Goal: Task Accomplishment & Management: Use online tool/utility

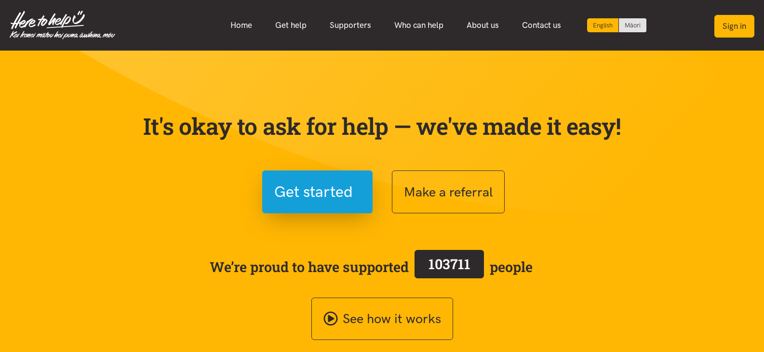
click at [731, 26] on button "Sign in" at bounding box center [734, 26] width 40 height 23
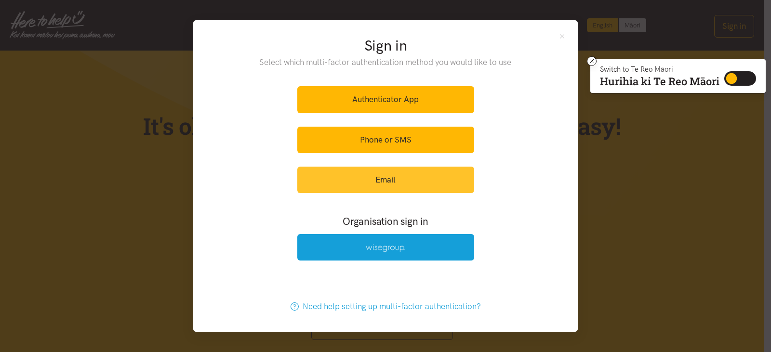
click at [415, 174] on link "Email" at bounding box center [385, 180] width 177 height 27
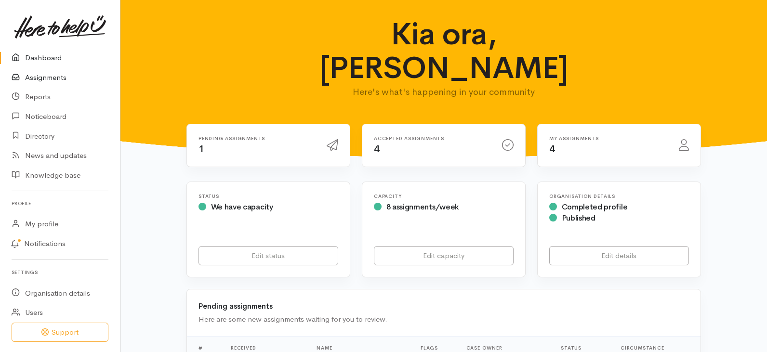
click at [57, 77] on link "Assignments" at bounding box center [60, 78] width 120 height 20
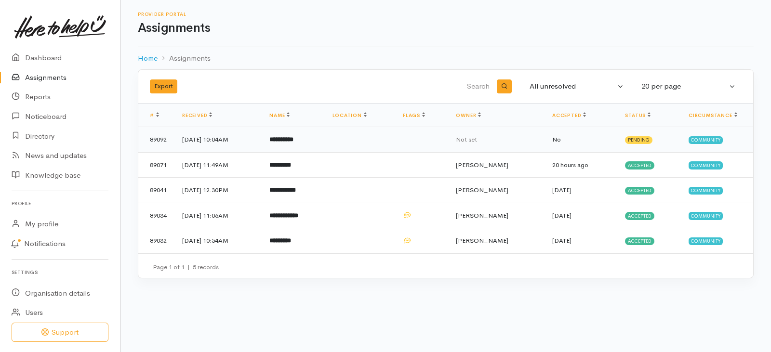
click at [293, 138] on b "**********" at bounding box center [281, 139] width 24 height 6
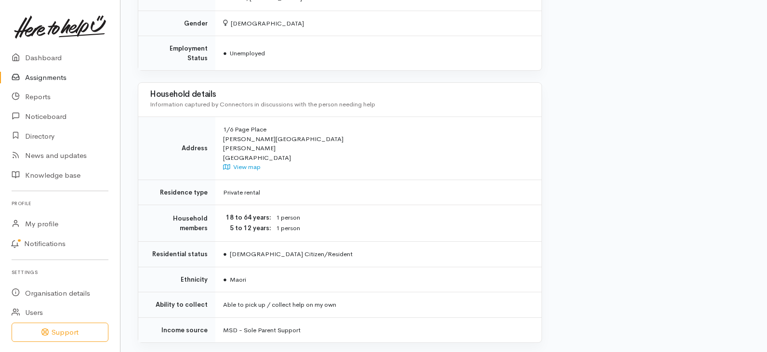
scroll to position [997, 0]
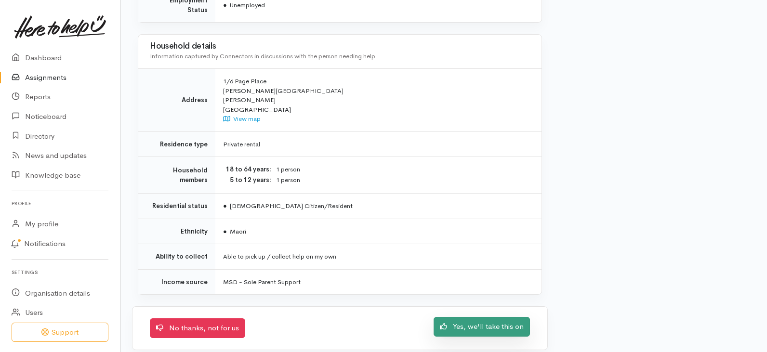
click at [479, 321] on link "Yes, we'll take this on" at bounding box center [482, 327] width 96 height 20
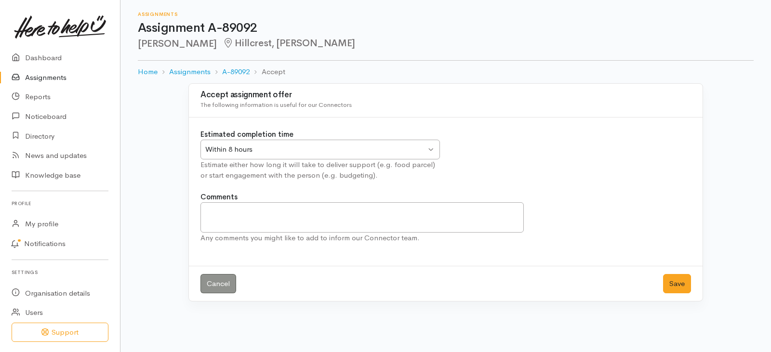
drag, startPoint x: 435, startPoint y: 151, endPoint x: 411, endPoint y: 156, distance: 25.0
click at [435, 151] on div "Within 8 hours Within 8 hours" at bounding box center [319, 150] width 239 height 20
click at [678, 285] on button "Save" at bounding box center [677, 284] width 28 height 20
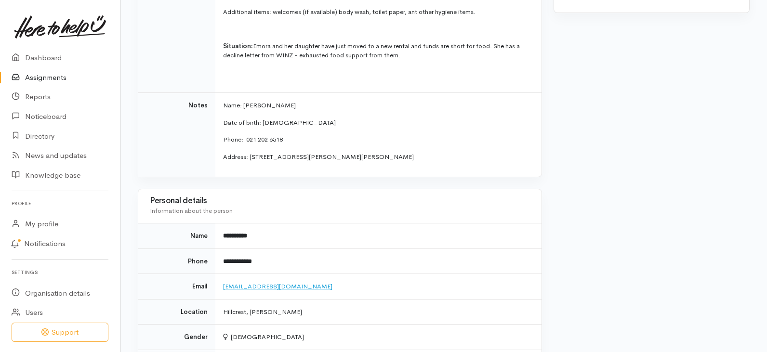
scroll to position [578, 0]
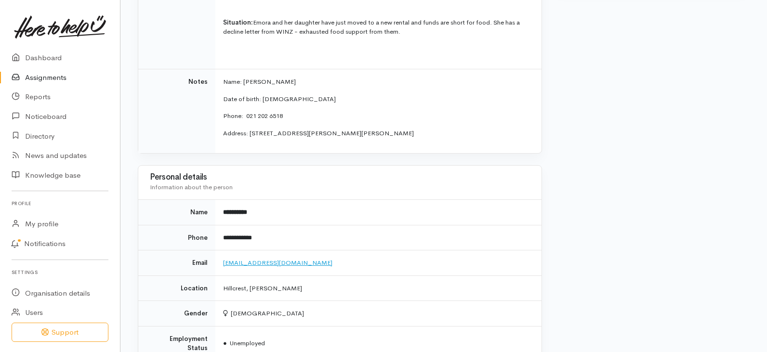
click at [266, 262] on link "[EMAIL_ADDRESS][DOMAIN_NAME]" at bounding box center [277, 263] width 109 height 8
drag, startPoint x: 250, startPoint y: 115, endPoint x: 288, endPoint y: 114, distance: 37.6
click at [288, 114] on p "Phone: 021 202 6518" at bounding box center [376, 116] width 307 height 10
copy p "021 202 6518"
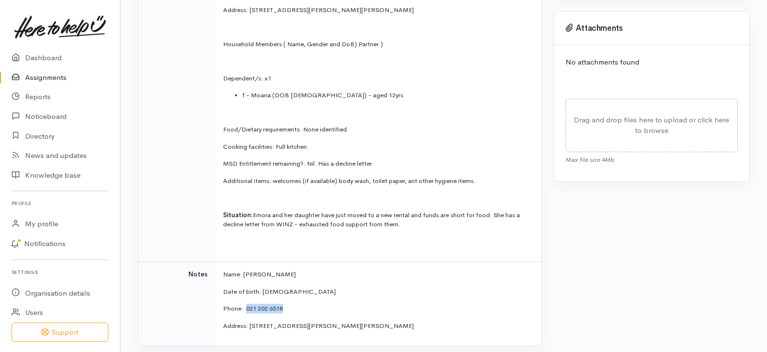
scroll to position [482, 0]
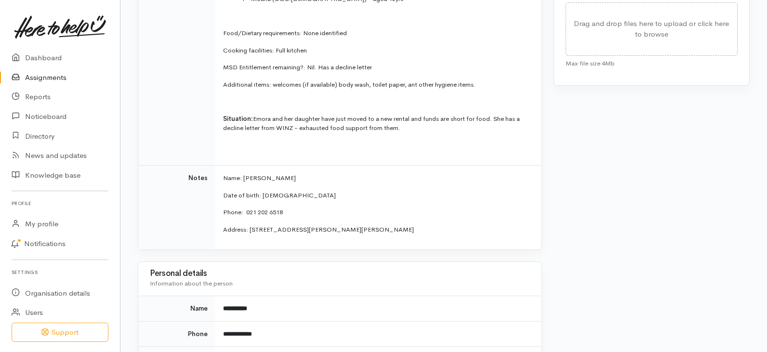
click at [371, 185] on td "Name: Emora Hita Date of birth: 29.12.1981 Phone: 021 202 6518 Address: 1/6 Pag…" at bounding box center [378, 208] width 326 height 84
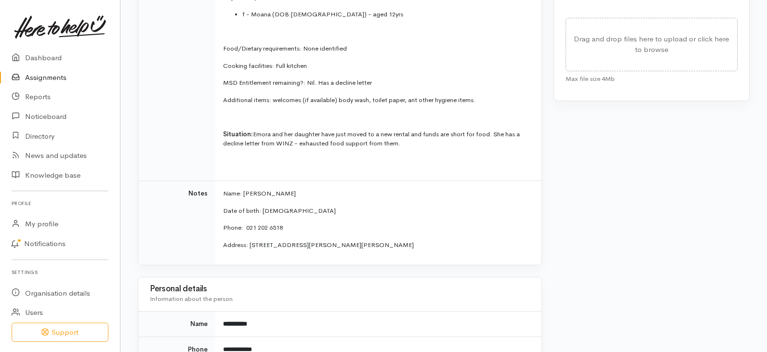
scroll to position [465, 0]
drag, startPoint x: 273, startPoint y: 101, endPoint x: 476, endPoint y: 104, distance: 202.9
click at [476, 104] on p "Additional items: welcomes (if available) body wash, toilet paper, ant other hy…" at bounding box center [376, 101] width 307 height 10
copy p "welcomes (if available) body wash, toilet paper, ant other hygiene items."
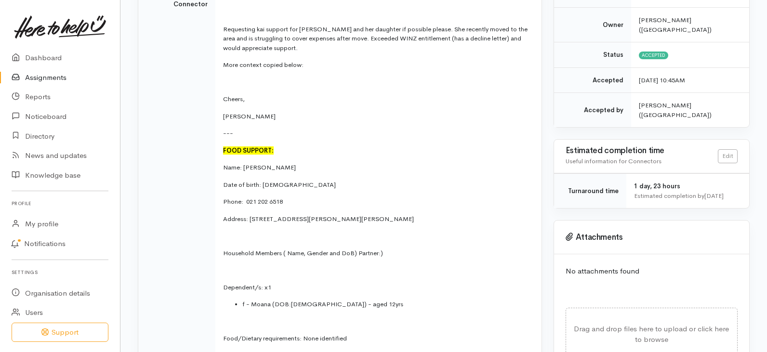
scroll to position [0, 0]
